Goal: Find specific page/section

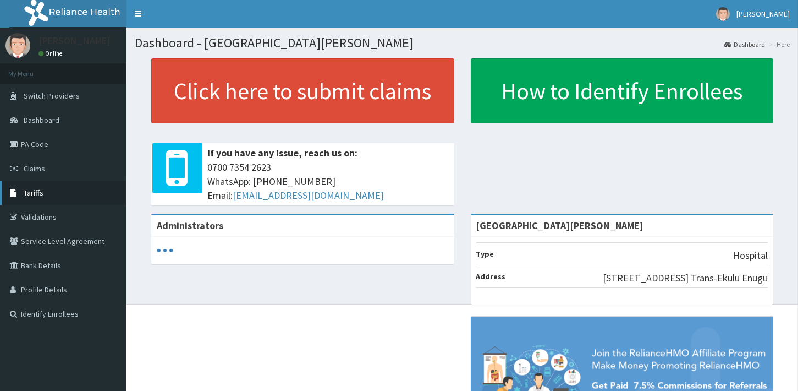
click at [41, 196] on span "Tariffs" at bounding box center [34, 193] width 20 height 10
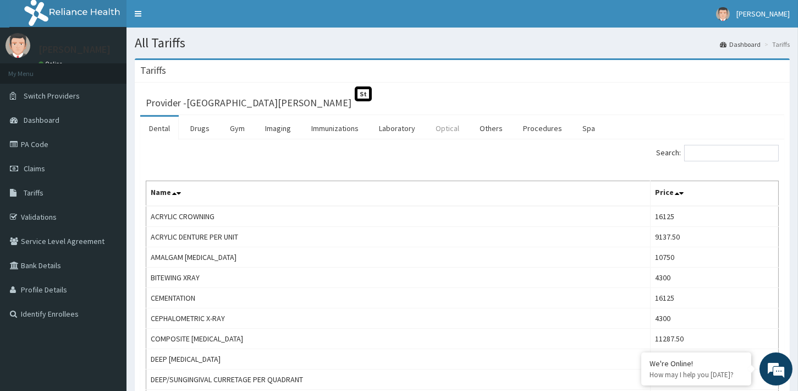
click at [442, 128] on link "Optical" at bounding box center [447, 128] width 41 height 23
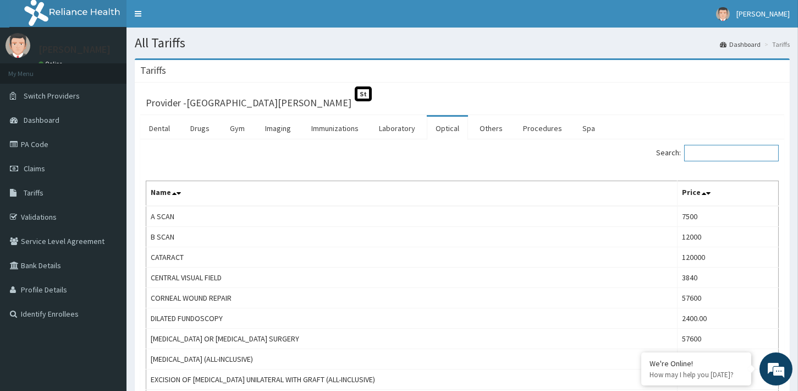
click at [710, 153] on input "Search:" at bounding box center [731, 153] width 95 height 17
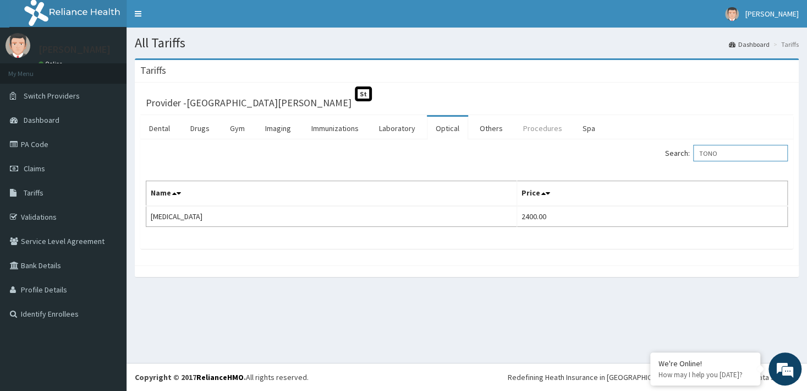
type input "TONO"
click at [550, 129] on link "Procedures" at bounding box center [542, 128] width 57 height 23
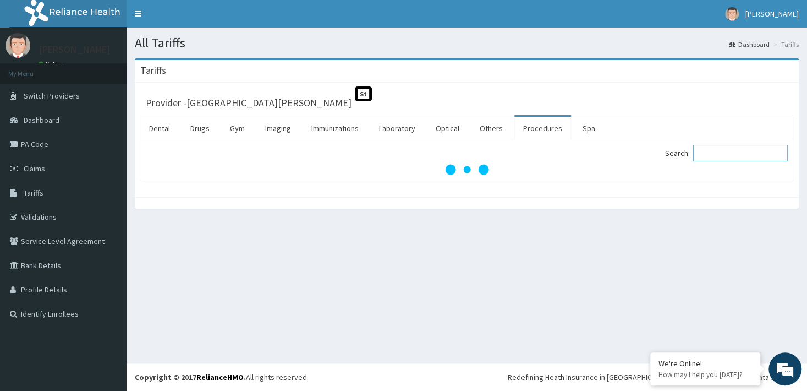
click at [717, 151] on input "Search:" at bounding box center [740, 153] width 95 height 17
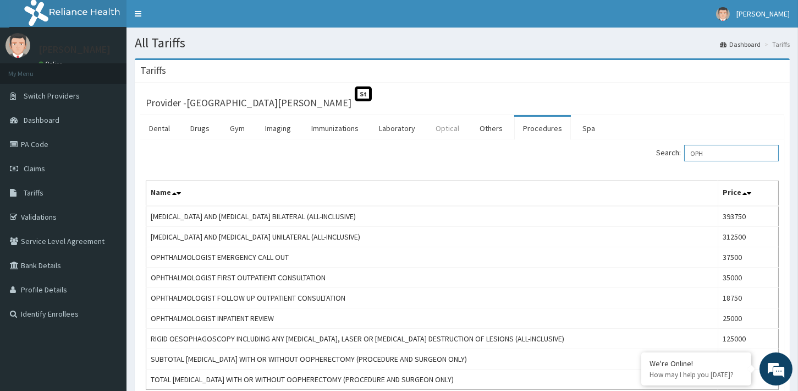
type input "OPH"
click at [437, 130] on link "Optical" at bounding box center [447, 128] width 41 height 23
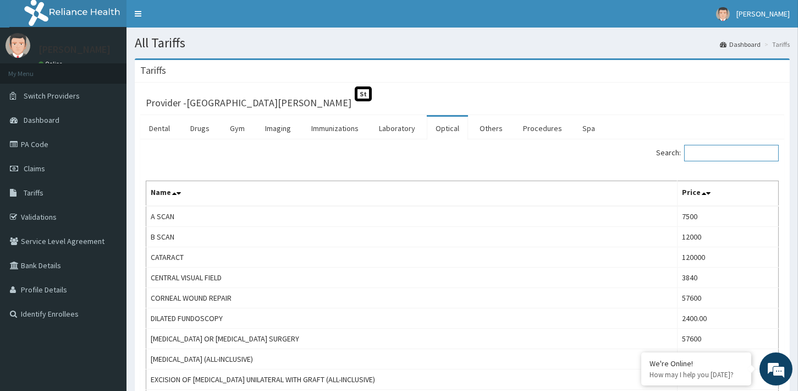
click at [713, 151] on input "Search:" at bounding box center [731, 153] width 95 height 17
type input "C"
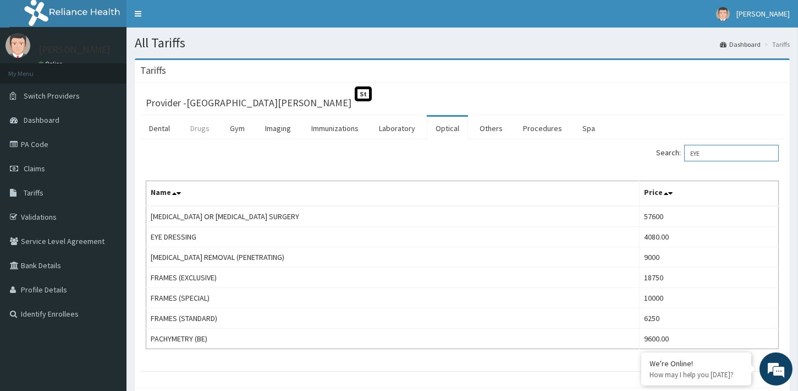
type input "EYE"
click at [202, 125] on link "Drugs" at bounding box center [200, 128] width 37 height 23
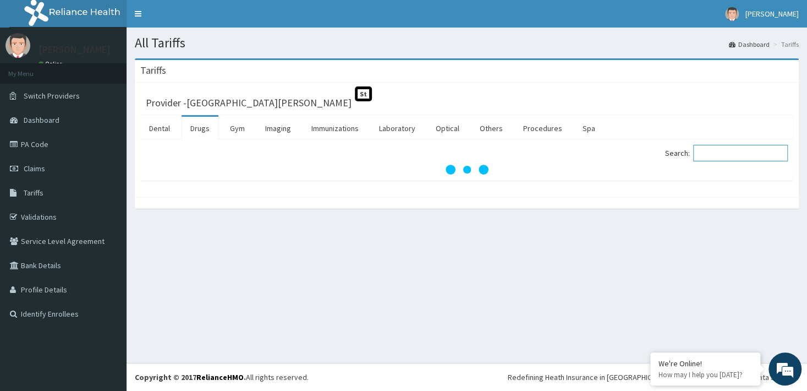
click at [728, 158] on input "Search:" at bounding box center [740, 153] width 95 height 17
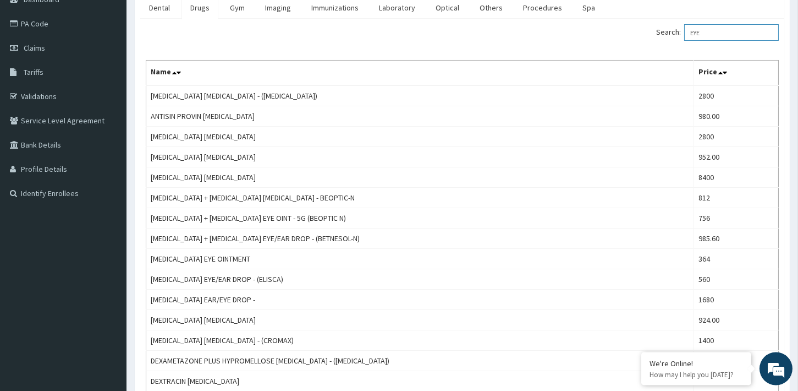
scroll to position [121, 0]
type input "EYE"
